Goal: Task Accomplishment & Management: Use online tool/utility

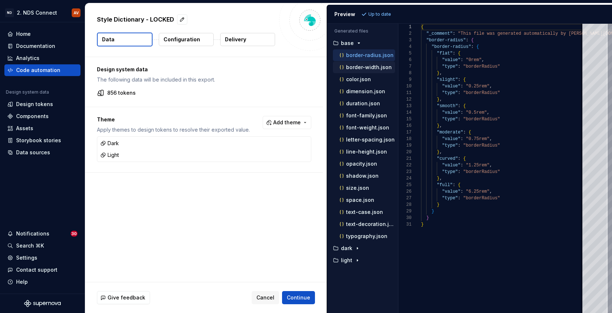
click at [362, 66] on p "border-width.json" at bounding box center [369, 67] width 46 height 6
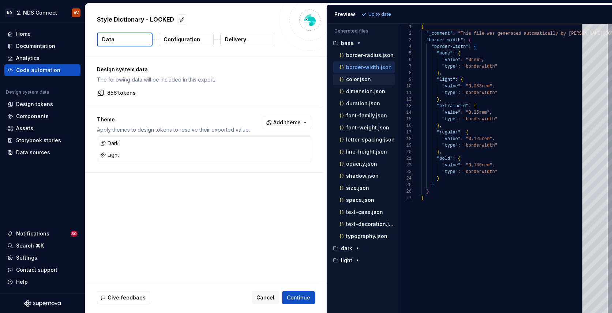
click at [364, 79] on p "color.json" at bounding box center [358, 79] width 25 height 6
type textarea "**********"
